Goal: Information Seeking & Learning: Learn about a topic

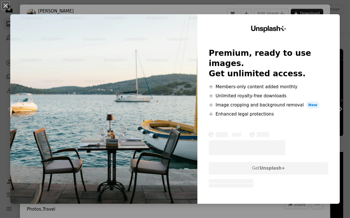
scroll to position [296, 0]
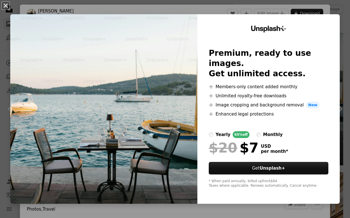
click at [9, 3] on button "An X shape" at bounding box center [5, 5] width 7 height 7
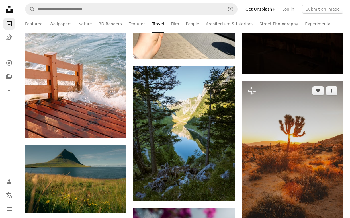
scroll to position [706, 0]
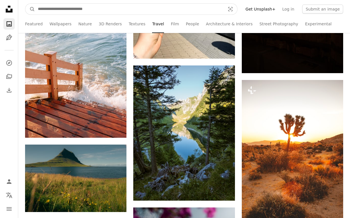
click at [173, 8] on input "Find visuals sitewide" at bounding box center [129, 9] width 189 height 11
type input "****"
click at [30, 9] on button "A magnifying glass" at bounding box center [30, 9] width 10 height 11
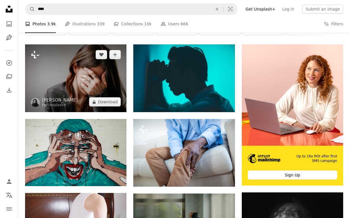
scroll to position [77, 0]
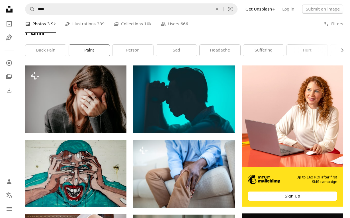
click at [90, 50] on link "paint" at bounding box center [89, 50] width 41 height 11
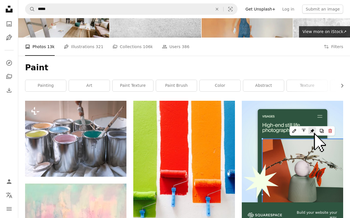
scroll to position [41, 0]
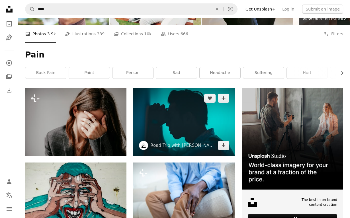
scroll to position [53, 0]
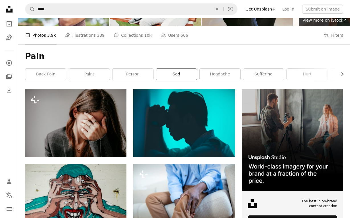
click at [188, 72] on link "sad" at bounding box center [176, 74] width 41 height 11
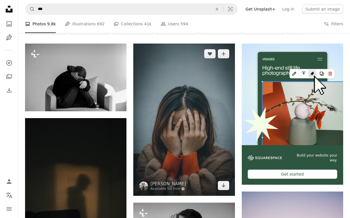
scroll to position [99, 0]
